Goal: Transaction & Acquisition: Purchase product/service

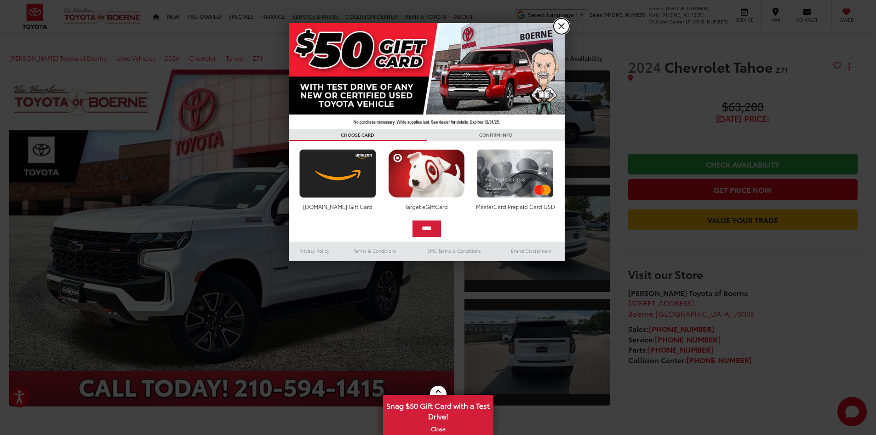
click at [564, 24] on link "X" at bounding box center [562, 26] width 16 height 16
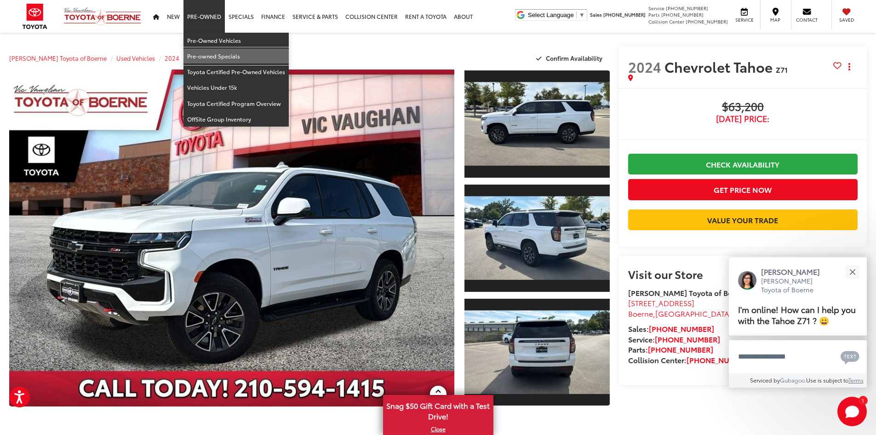
click at [214, 56] on link "Pre-owned Specials" at bounding box center [236, 56] width 105 height 16
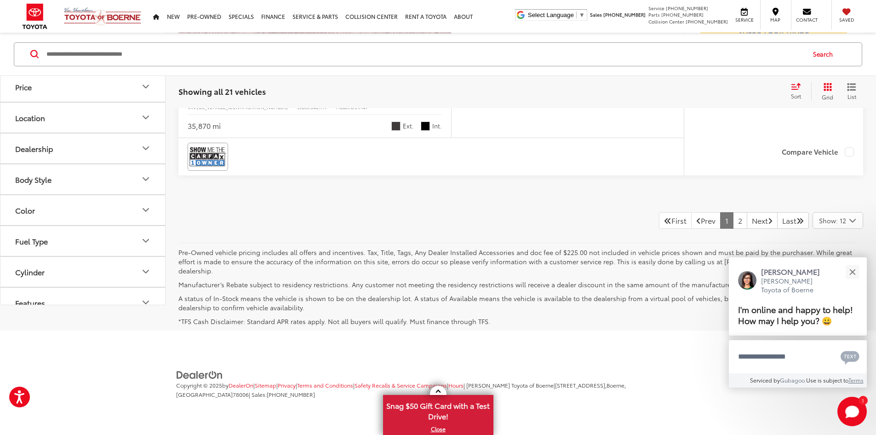
scroll to position [4423, 0]
click at [733, 229] on link "2" at bounding box center [740, 220] width 14 height 17
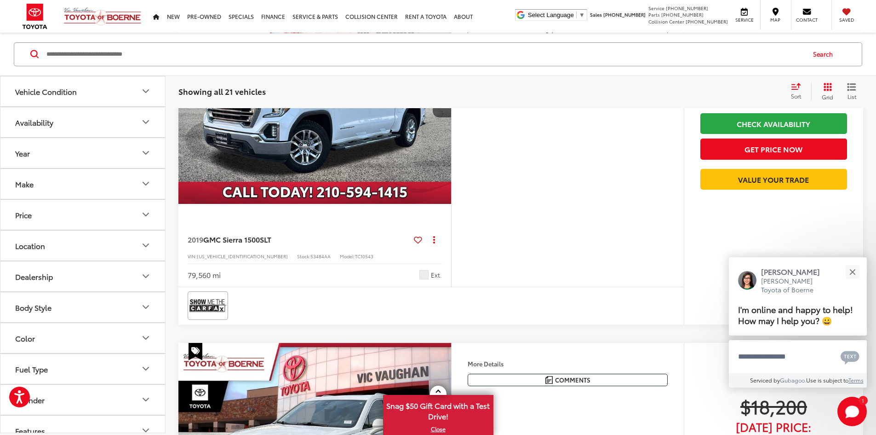
scroll to position [874, 0]
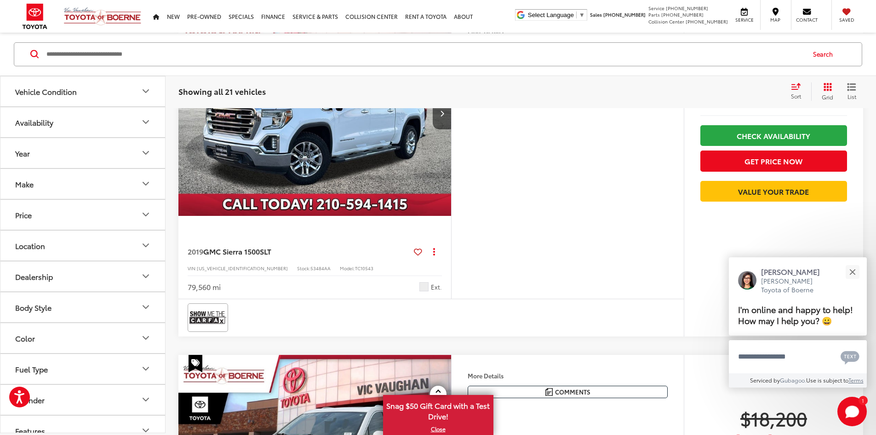
click at [420, 216] on img "2019 GMC Sierra 1500 SLT 0" at bounding box center [315, 114] width 274 height 206
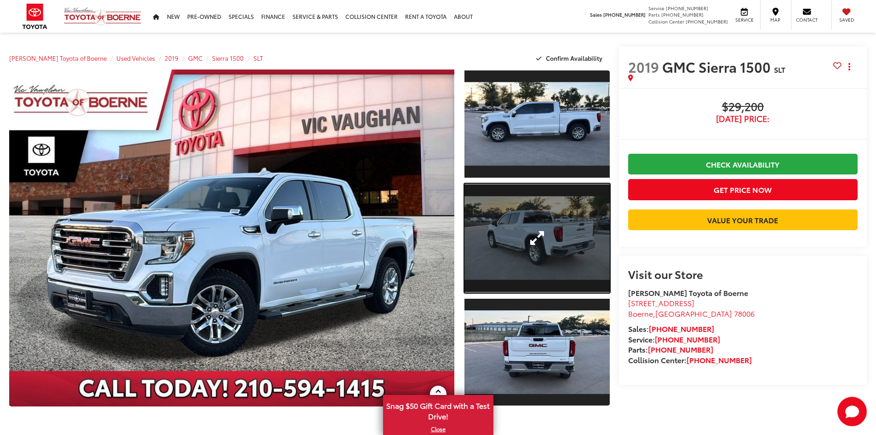
click at [528, 242] on link "Expand Photo 2" at bounding box center [537, 238] width 145 height 109
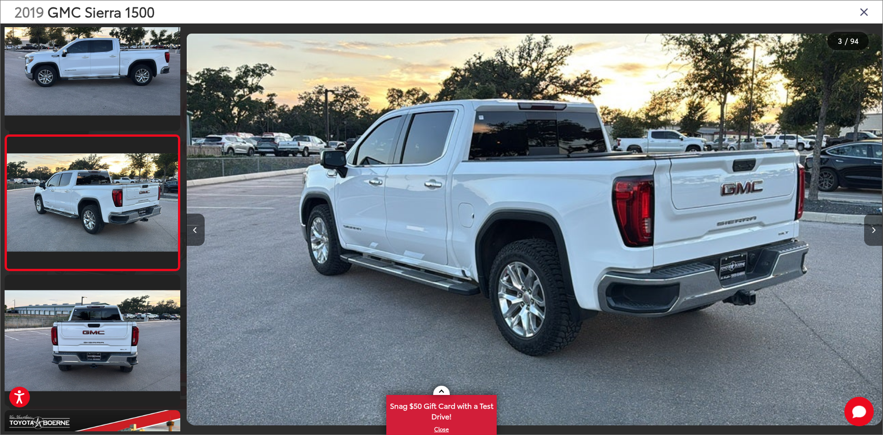
click at [876, 230] on button "Next image" at bounding box center [873, 229] width 18 height 32
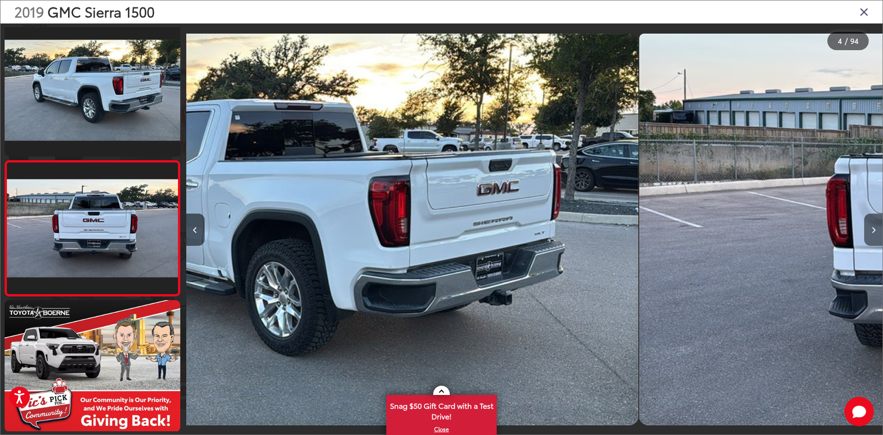
scroll to position [299, 0]
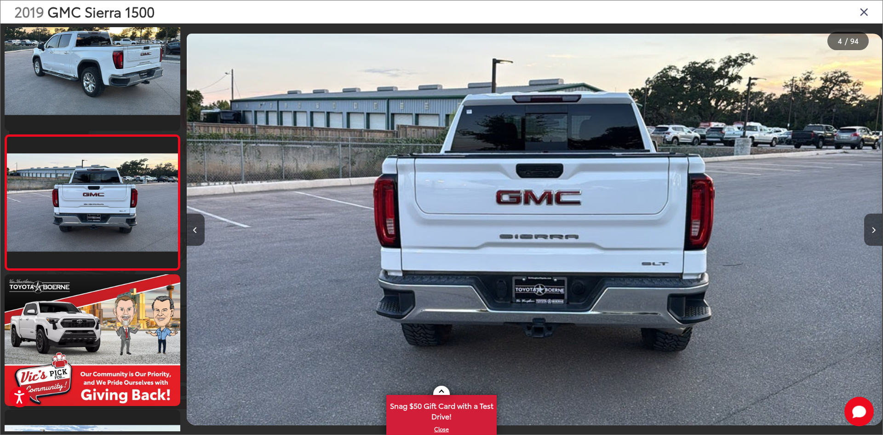
click at [873, 230] on icon "Next image" at bounding box center [874, 230] width 4 height 6
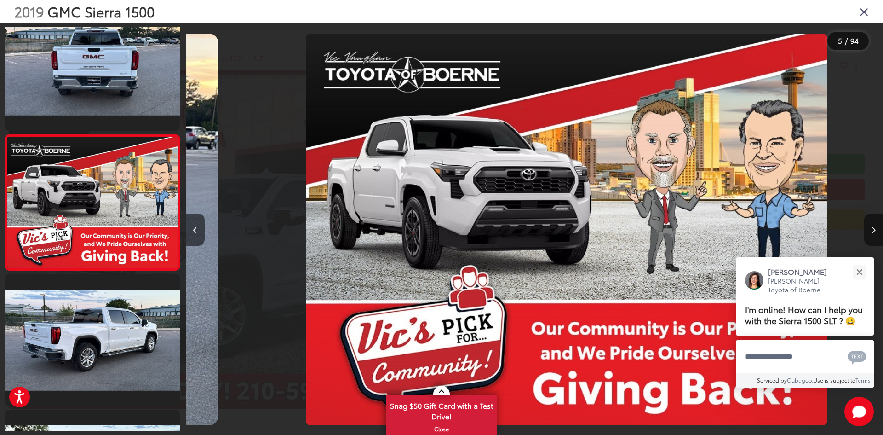
scroll to position [0, 2786]
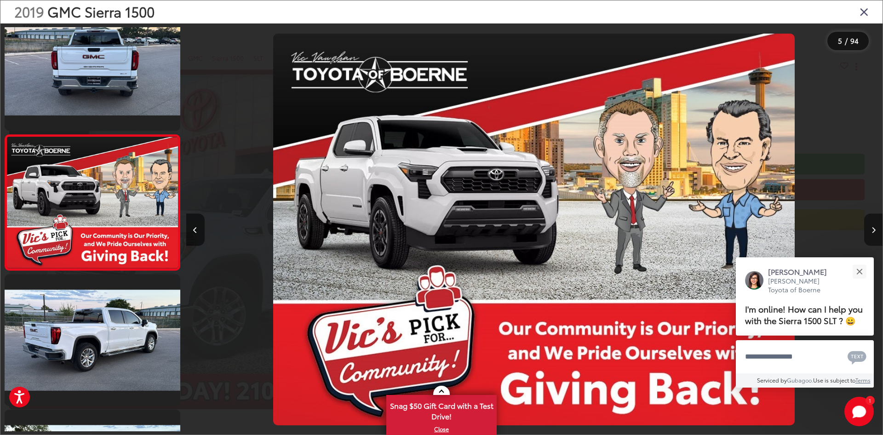
click at [872, 228] on icon "Next image" at bounding box center [874, 230] width 4 height 6
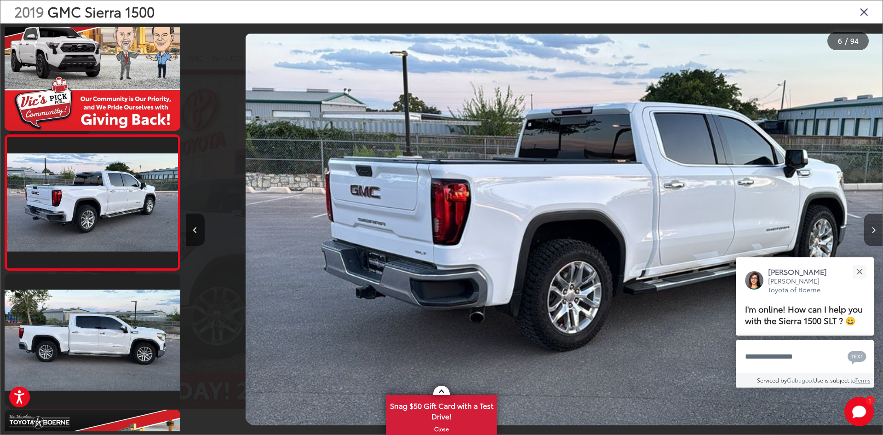
scroll to position [0, 3483]
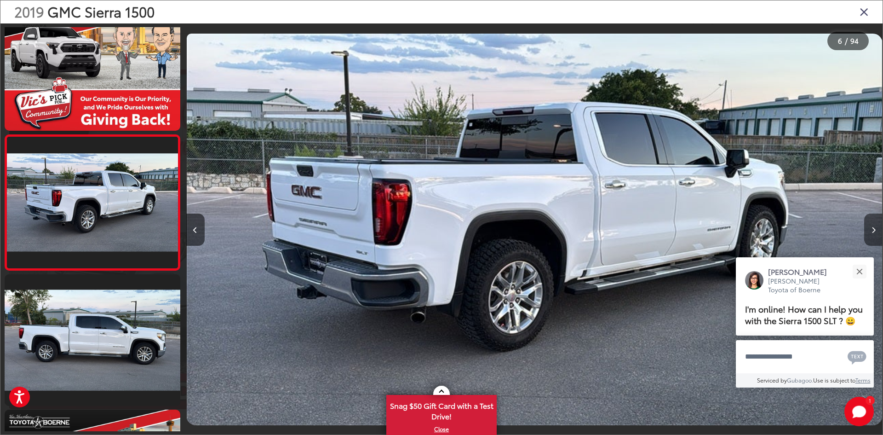
click at [872, 230] on icon "Next image" at bounding box center [874, 230] width 4 height 6
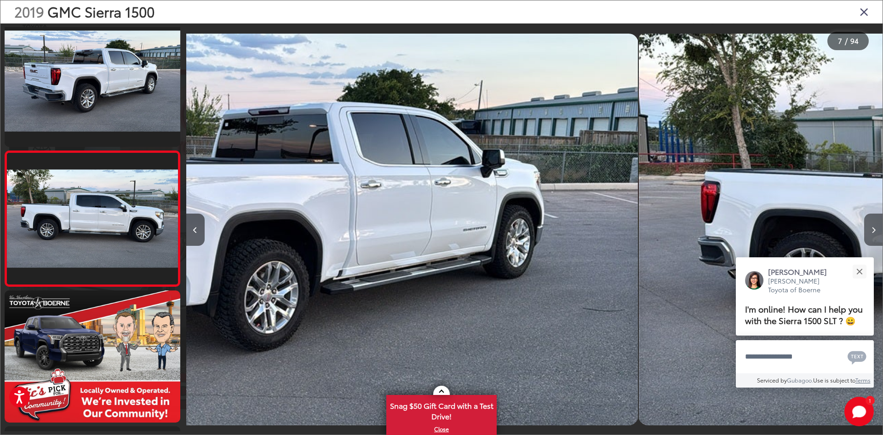
scroll to position [705, 0]
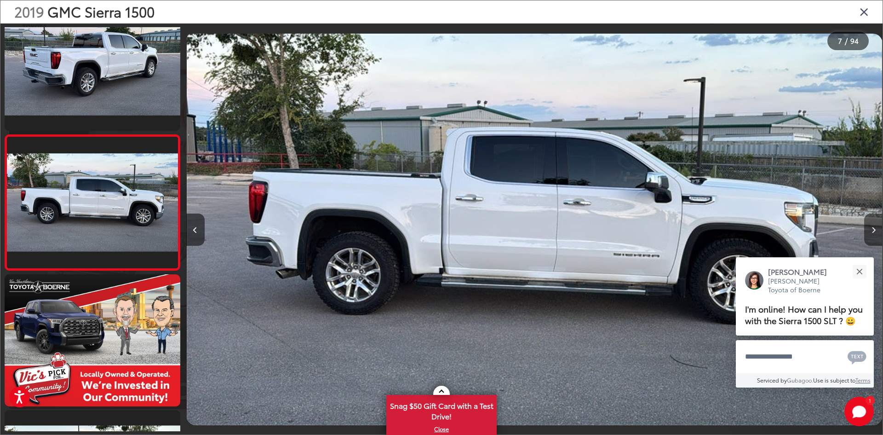
click at [872, 230] on icon "Next image" at bounding box center [874, 230] width 4 height 6
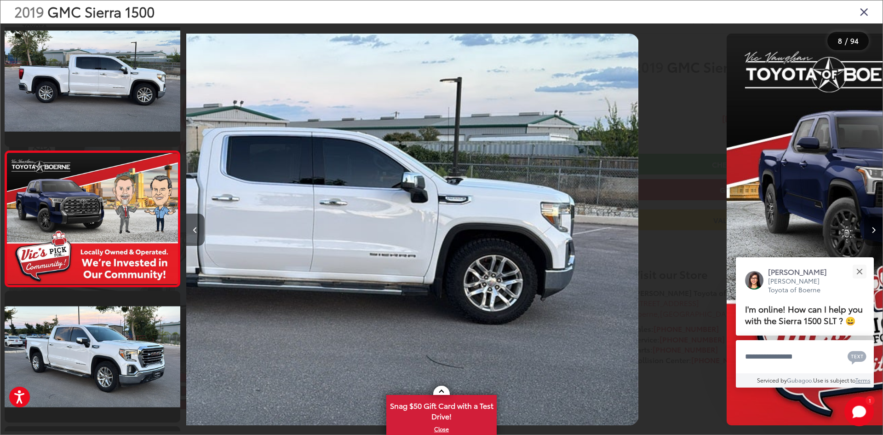
scroll to position [840, 0]
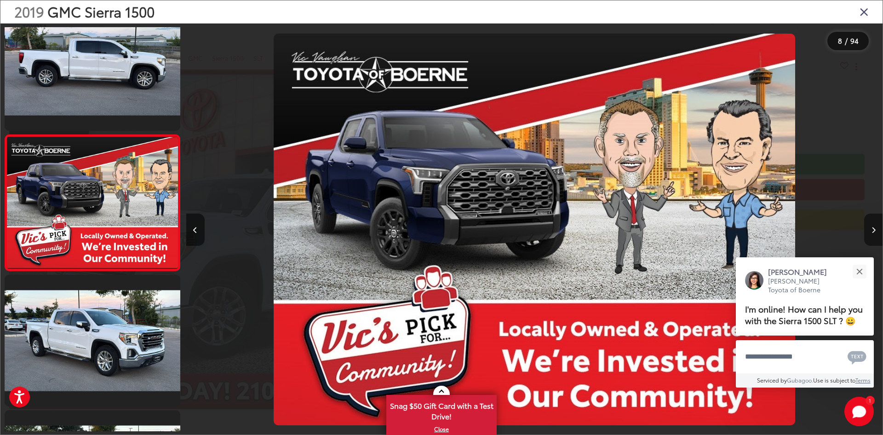
click at [872, 229] on icon "Next image" at bounding box center [874, 230] width 4 height 6
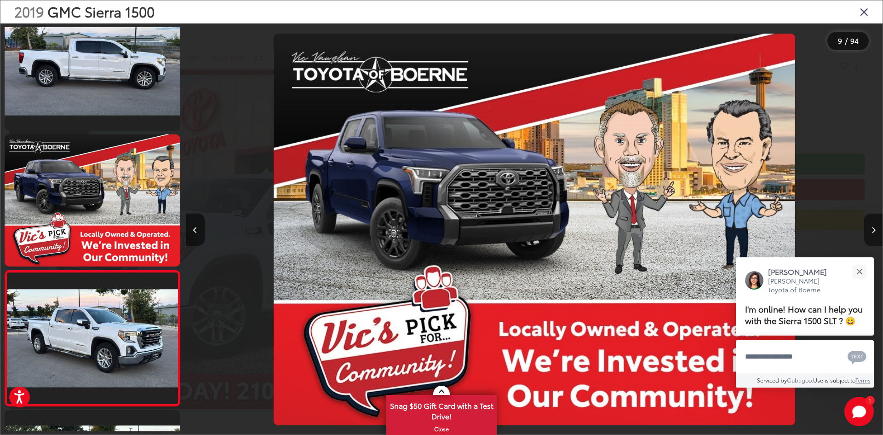
scroll to position [0, 0]
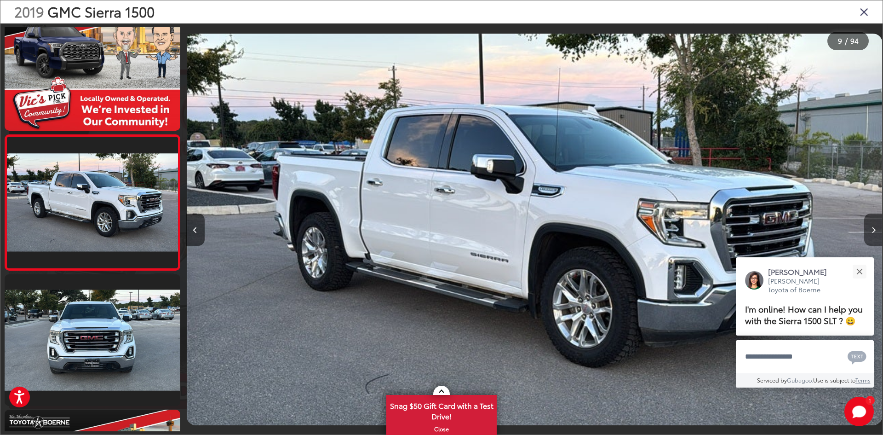
click at [872, 229] on icon "Next image" at bounding box center [874, 230] width 4 height 6
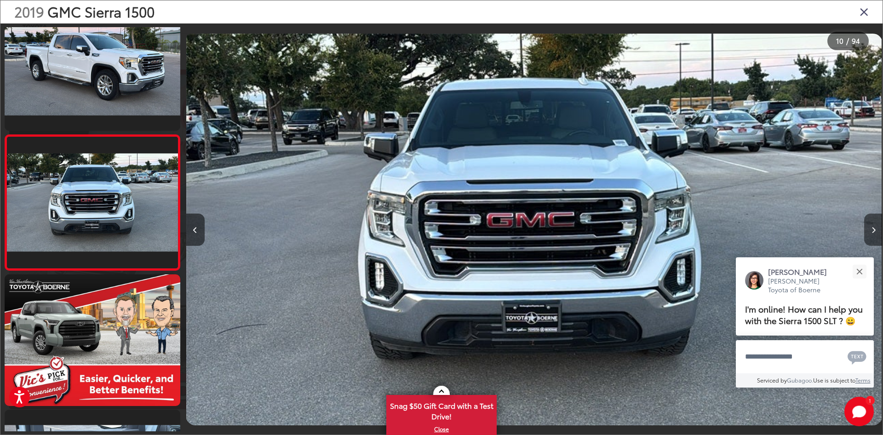
click at [872, 229] on icon "Next image" at bounding box center [874, 230] width 4 height 6
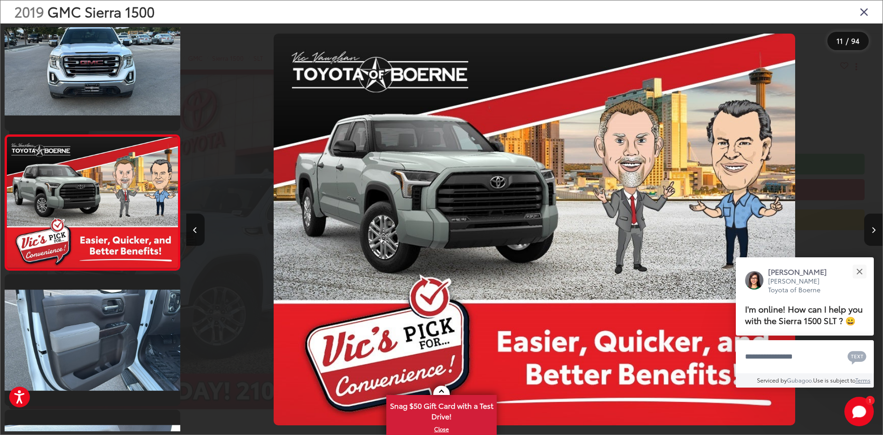
click at [872, 229] on icon "Next image" at bounding box center [874, 230] width 4 height 6
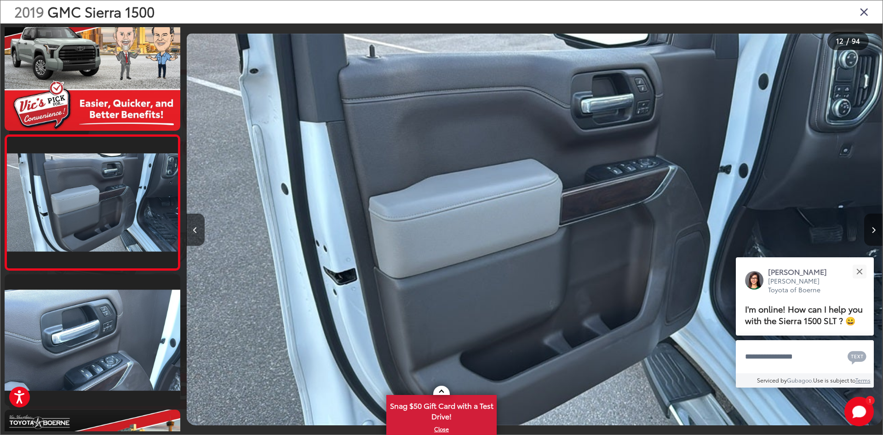
click at [872, 229] on icon "Next image" at bounding box center [874, 230] width 4 height 6
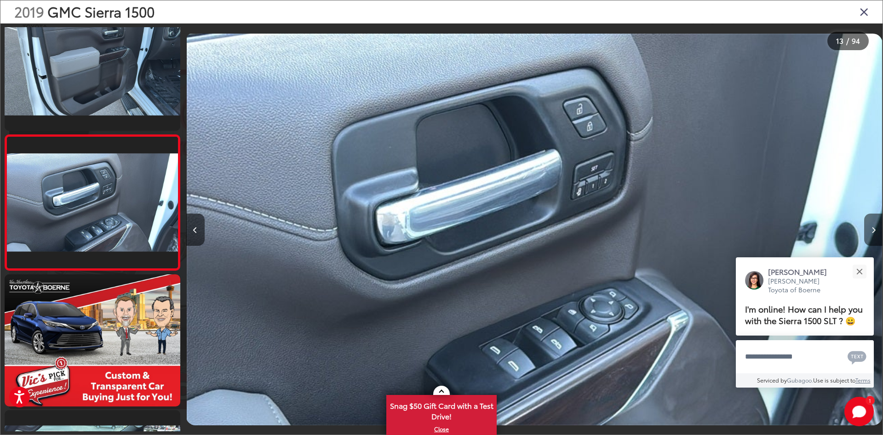
click at [872, 229] on icon "Next image" at bounding box center [874, 230] width 4 height 6
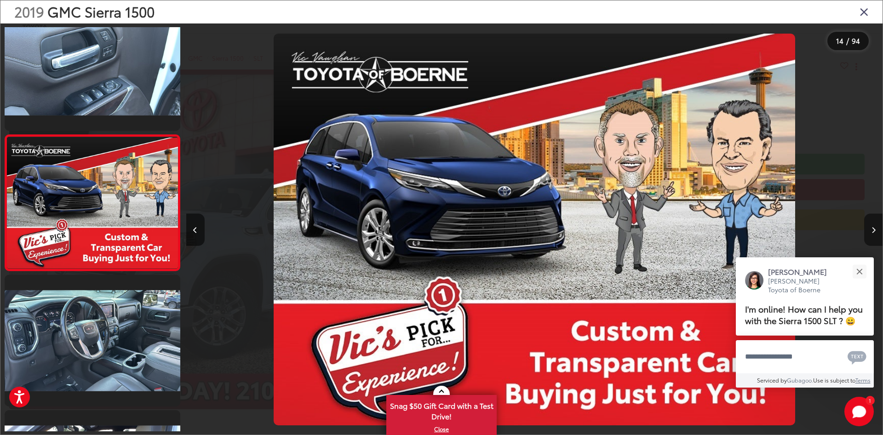
click at [872, 229] on icon "Next image" at bounding box center [874, 230] width 4 height 6
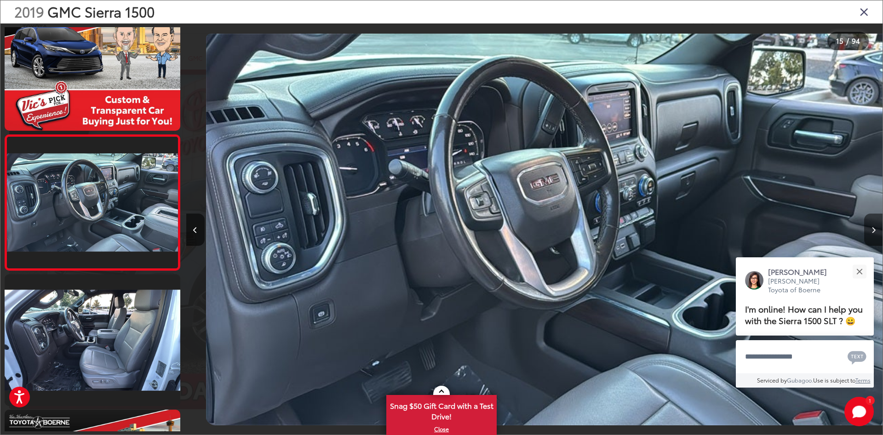
click at [872, 229] on icon "Next image" at bounding box center [874, 230] width 4 height 6
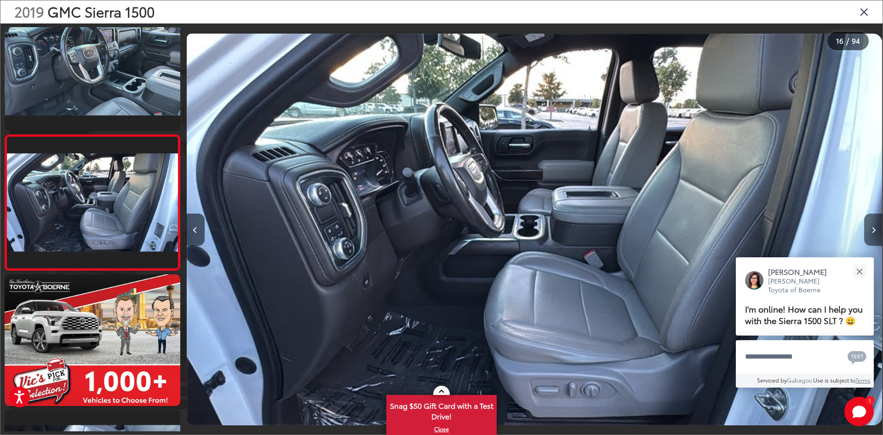
click at [876, 231] on button "Next image" at bounding box center [873, 229] width 18 height 32
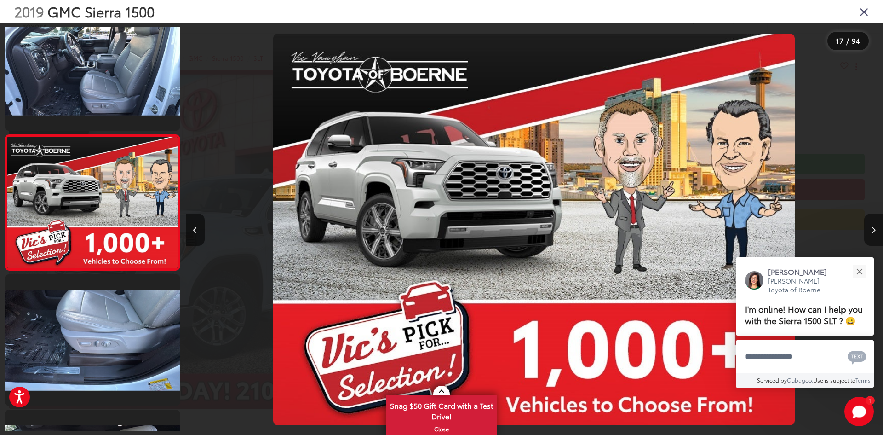
click at [876, 231] on button "Next image" at bounding box center [873, 229] width 18 height 32
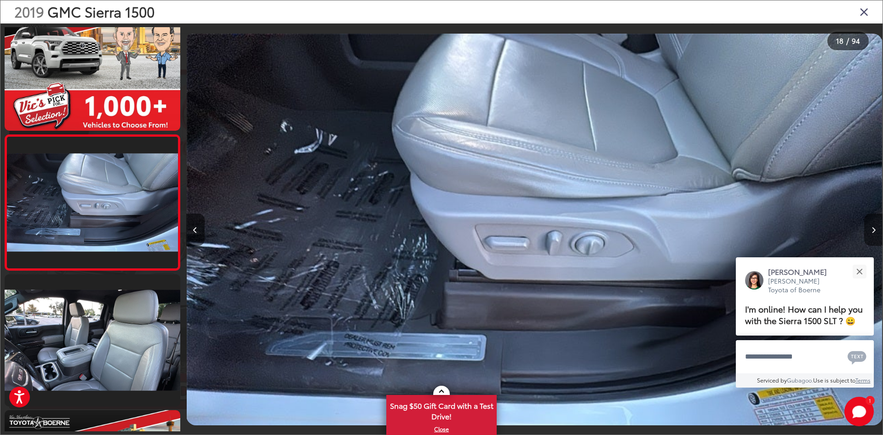
click at [875, 231] on icon "Next image" at bounding box center [874, 230] width 4 height 6
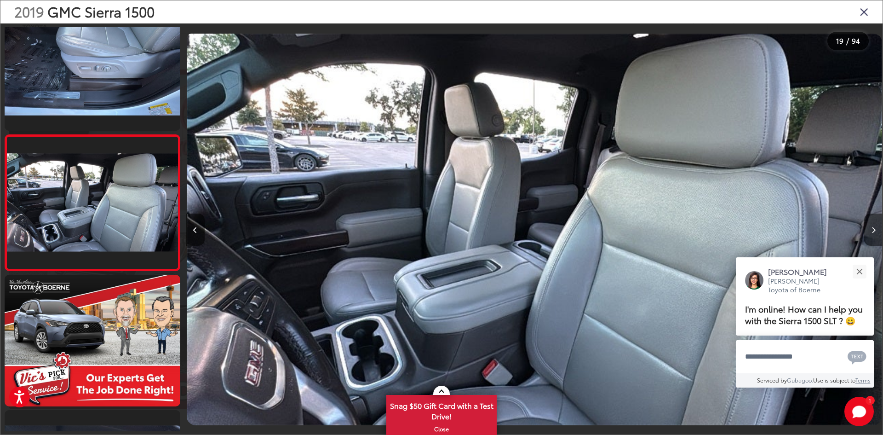
click at [875, 231] on icon "Next image" at bounding box center [874, 230] width 4 height 6
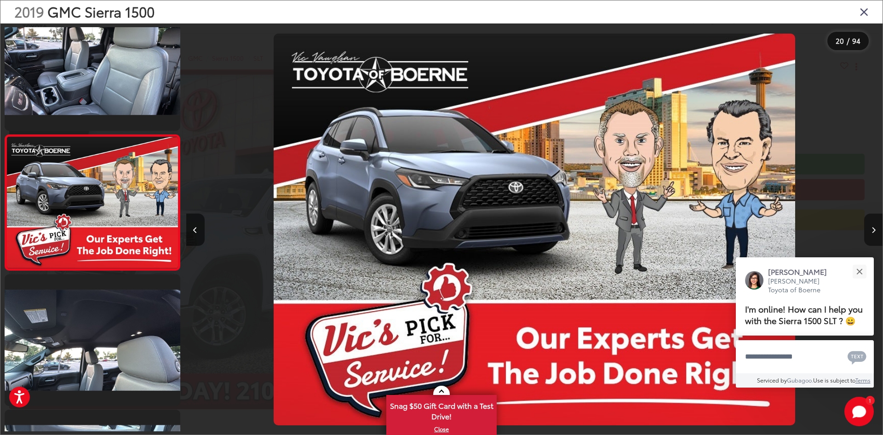
click at [875, 231] on icon "Next image" at bounding box center [874, 230] width 4 height 6
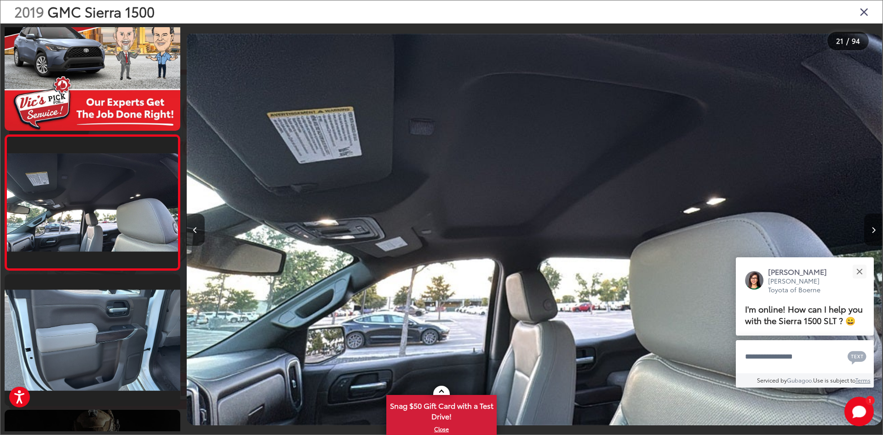
click at [875, 231] on icon "Next image" at bounding box center [874, 230] width 4 height 6
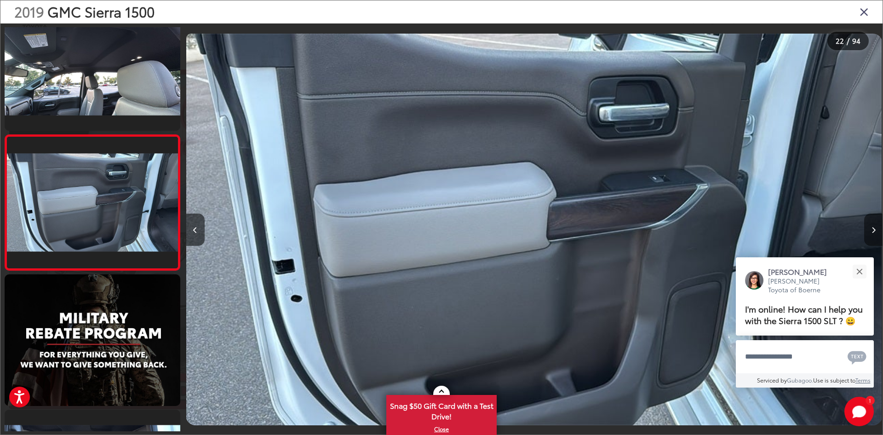
click at [868, 232] on button "Next image" at bounding box center [873, 229] width 18 height 32
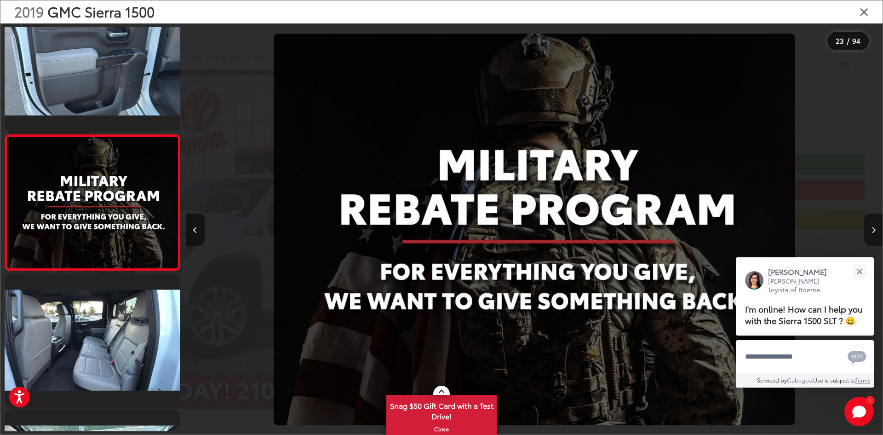
click at [870, 232] on button "Next image" at bounding box center [873, 229] width 18 height 32
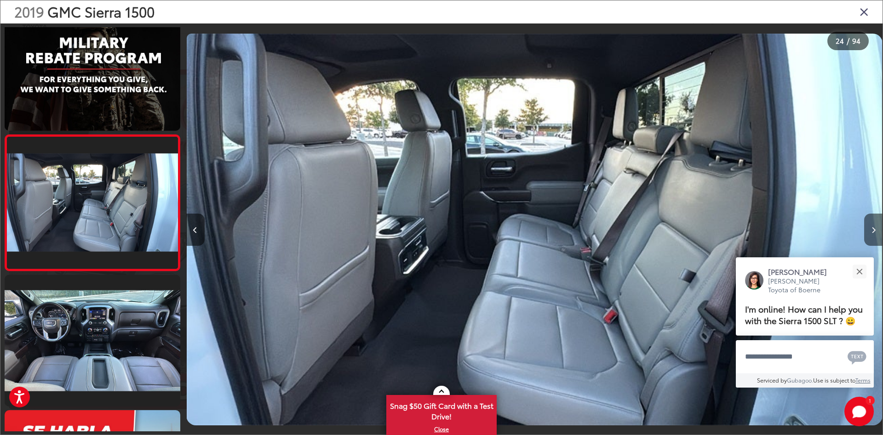
click at [870, 232] on button "Next image" at bounding box center [873, 229] width 18 height 32
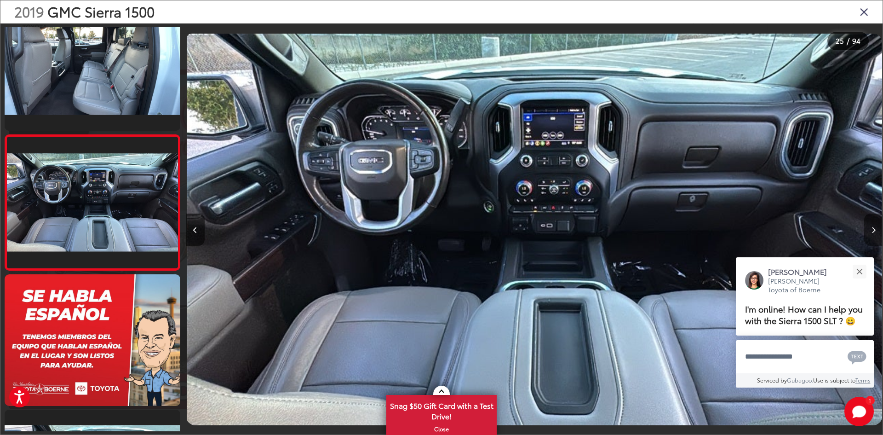
click at [870, 232] on button "Next image" at bounding box center [873, 229] width 18 height 32
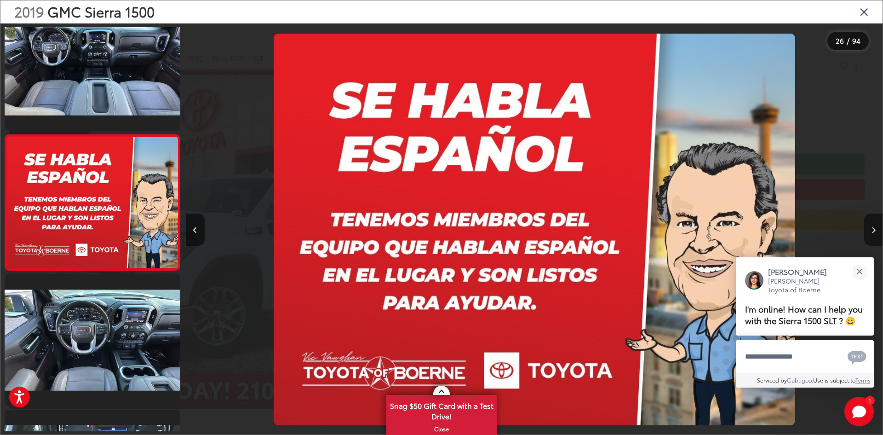
click at [870, 232] on button "Next image" at bounding box center [873, 229] width 18 height 32
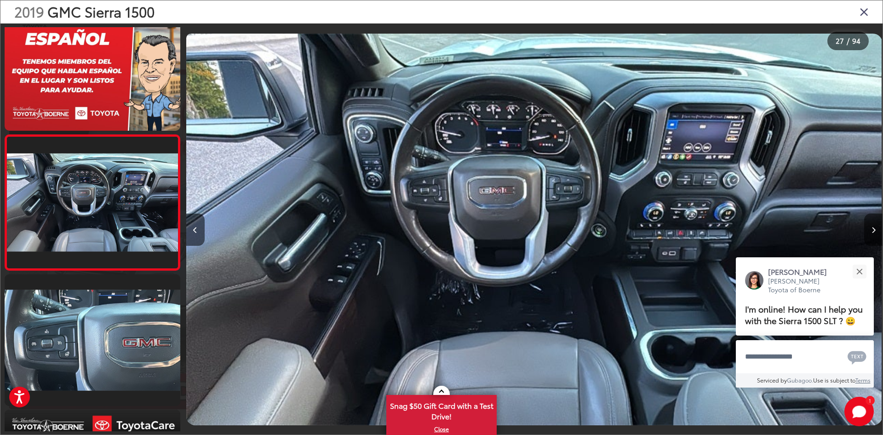
click at [870, 232] on button "Next image" at bounding box center [873, 229] width 18 height 32
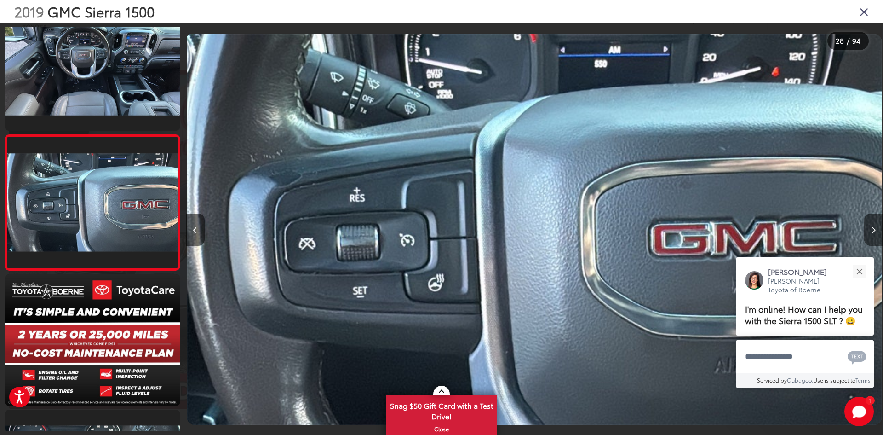
click at [870, 232] on button "Next image" at bounding box center [873, 229] width 18 height 32
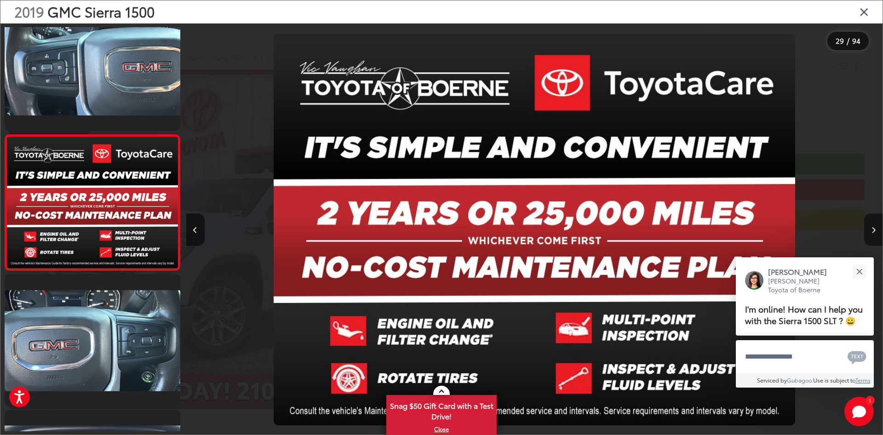
click at [870, 232] on button "Next image" at bounding box center [873, 229] width 18 height 32
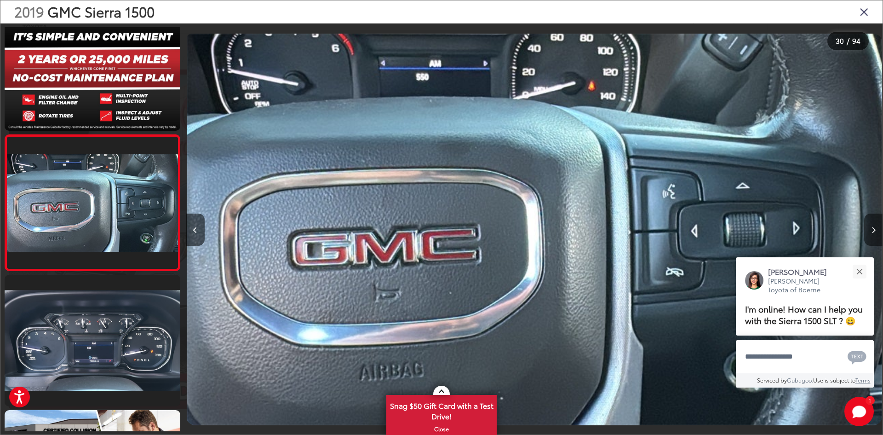
click at [870, 232] on button "Next image" at bounding box center [873, 229] width 18 height 32
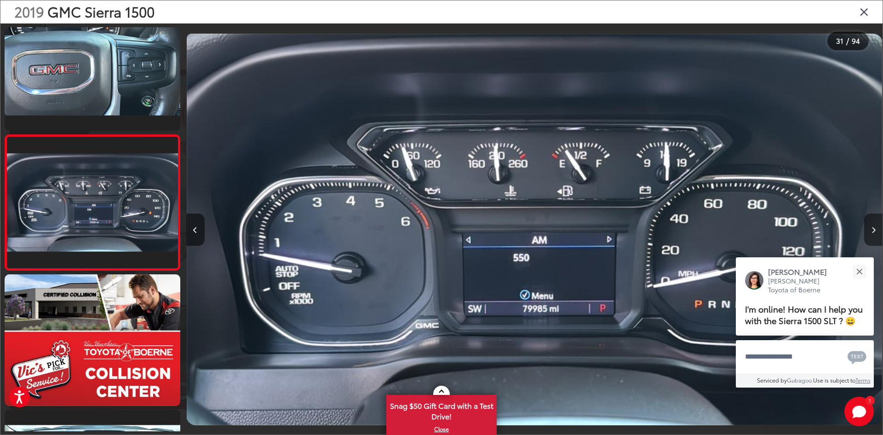
click at [870, 232] on button "Next image" at bounding box center [873, 229] width 18 height 32
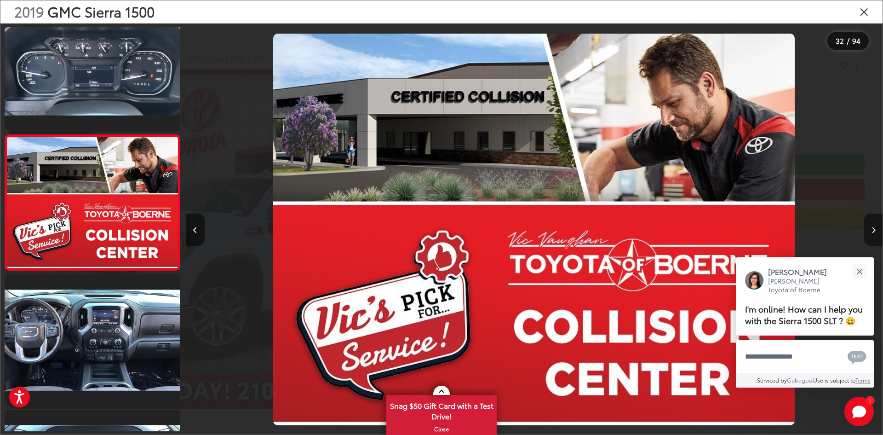
click at [870, 232] on button "Next image" at bounding box center [873, 229] width 18 height 32
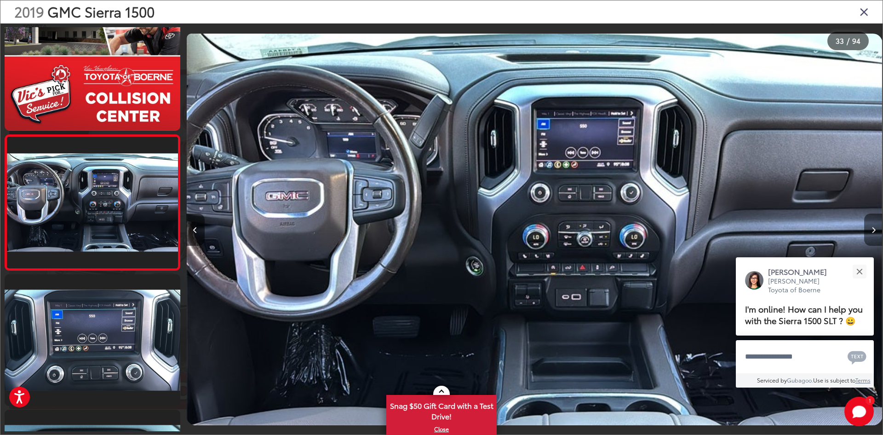
click at [870, 232] on button "Next image" at bounding box center [873, 229] width 18 height 32
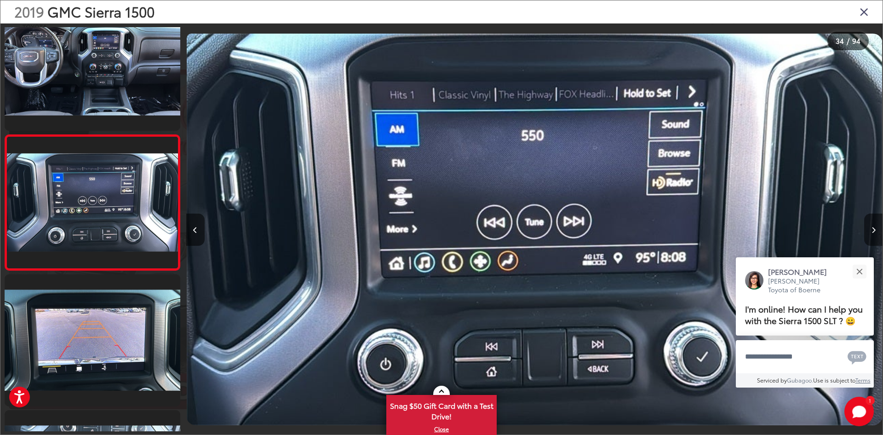
click at [870, 232] on button "Next image" at bounding box center [873, 229] width 18 height 32
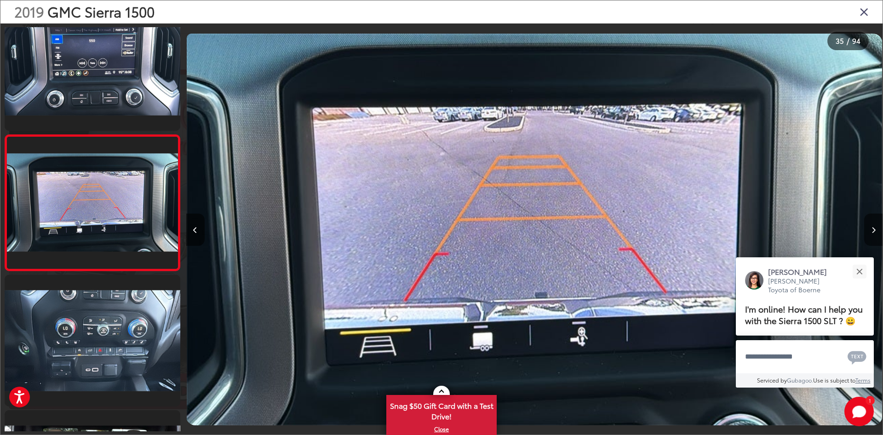
click at [870, 232] on button "Next image" at bounding box center [873, 229] width 18 height 32
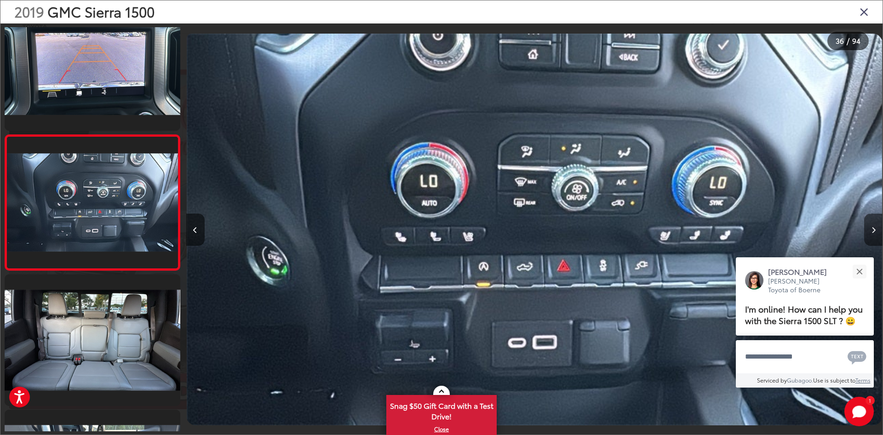
click at [870, 232] on button "Next image" at bounding box center [873, 229] width 18 height 32
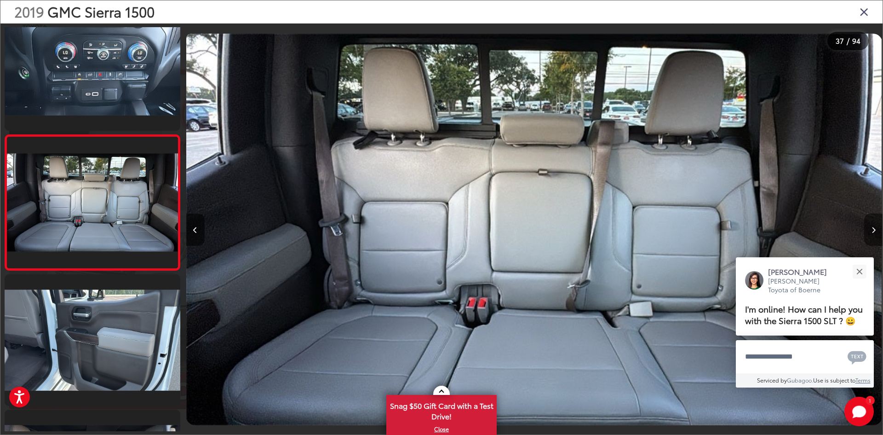
click at [870, 232] on button "Next image" at bounding box center [873, 229] width 18 height 32
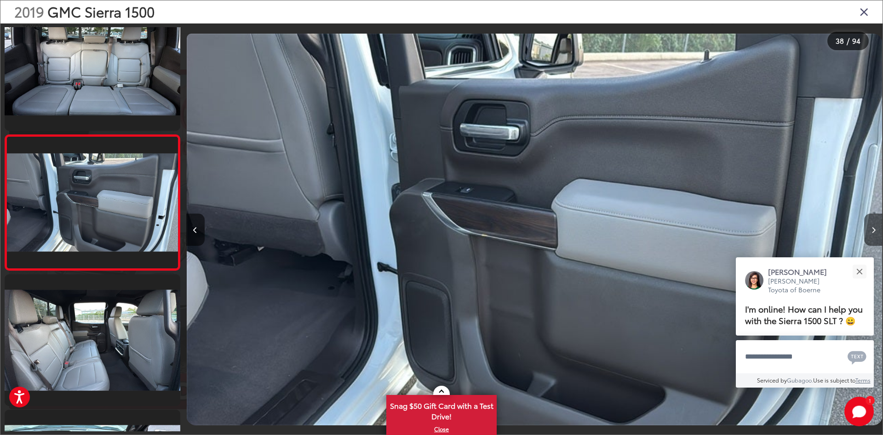
click at [870, 232] on button "Next image" at bounding box center [873, 229] width 18 height 32
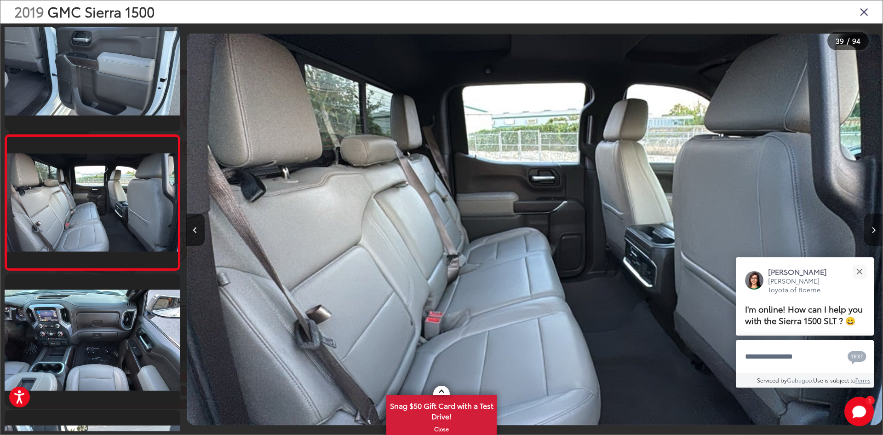
click at [870, 232] on button "Next image" at bounding box center [873, 229] width 18 height 32
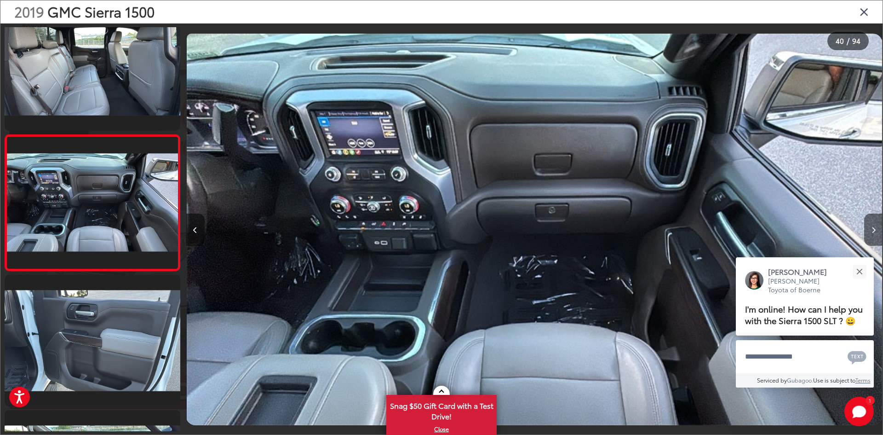
click at [870, 232] on button "Next image" at bounding box center [873, 229] width 18 height 32
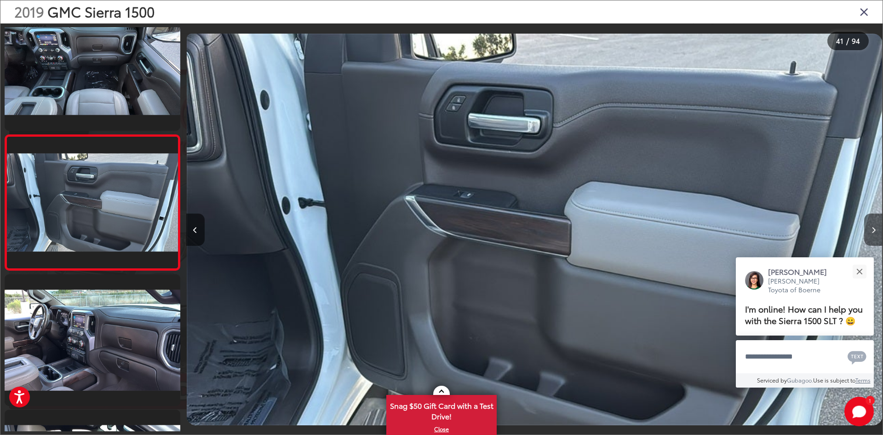
click at [870, 232] on button "Next image" at bounding box center [873, 229] width 18 height 32
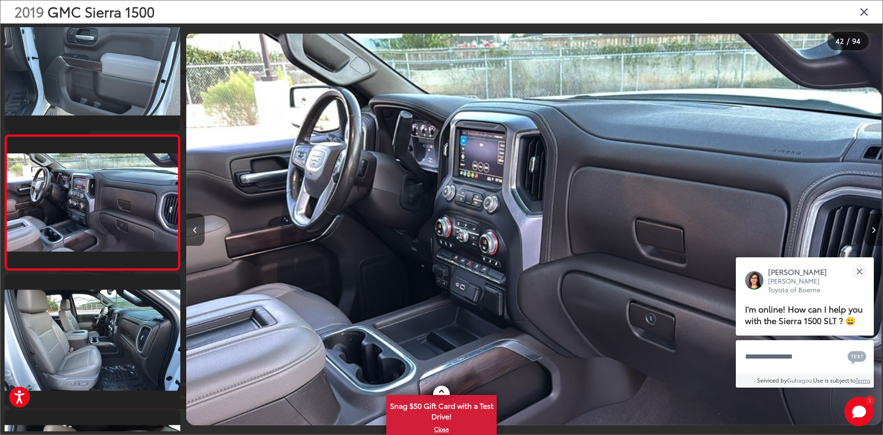
click at [870, 232] on button "Next image" at bounding box center [873, 229] width 18 height 32
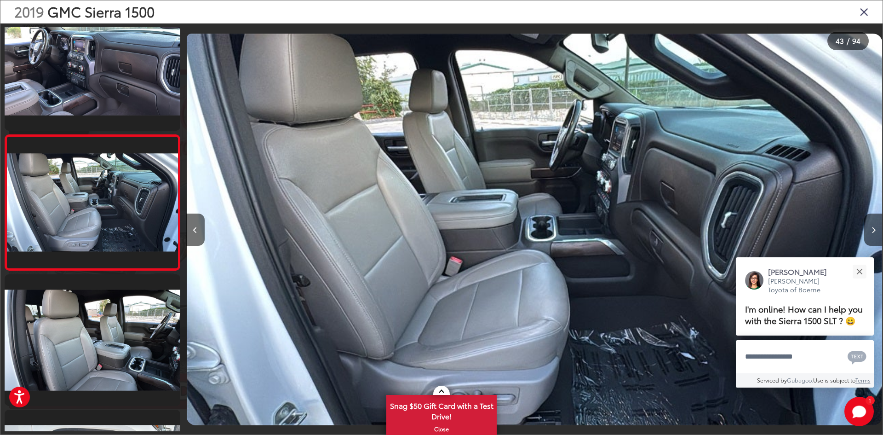
click at [865, 10] on icon "Close gallery" at bounding box center [864, 12] width 9 height 12
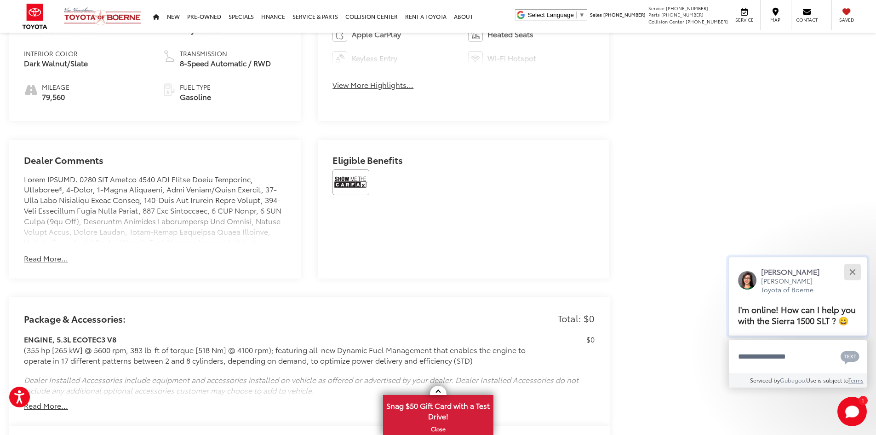
drag, startPoint x: 854, startPoint y: 271, endPoint x: 855, endPoint y: 266, distance: 5.7
click at [855, 270] on button "Close" at bounding box center [853, 272] width 20 height 20
